Goal: Task Accomplishment & Management: Use online tool/utility

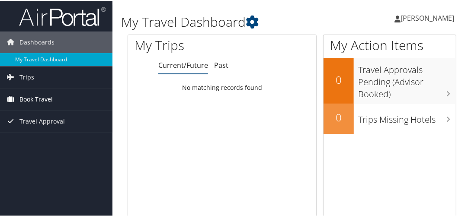
click at [42, 99] on span "Book Travel" at bounding box center [35, 99] width 33 height 22
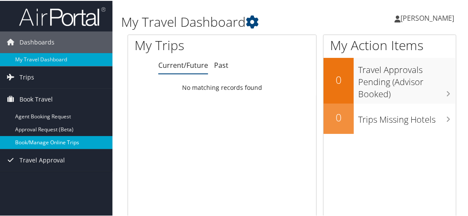
click at [45, 143] on link "Book/Manage Online Trips" at bounding box center [56, 141] width 112 height 13
